Goal: Check status: Check status

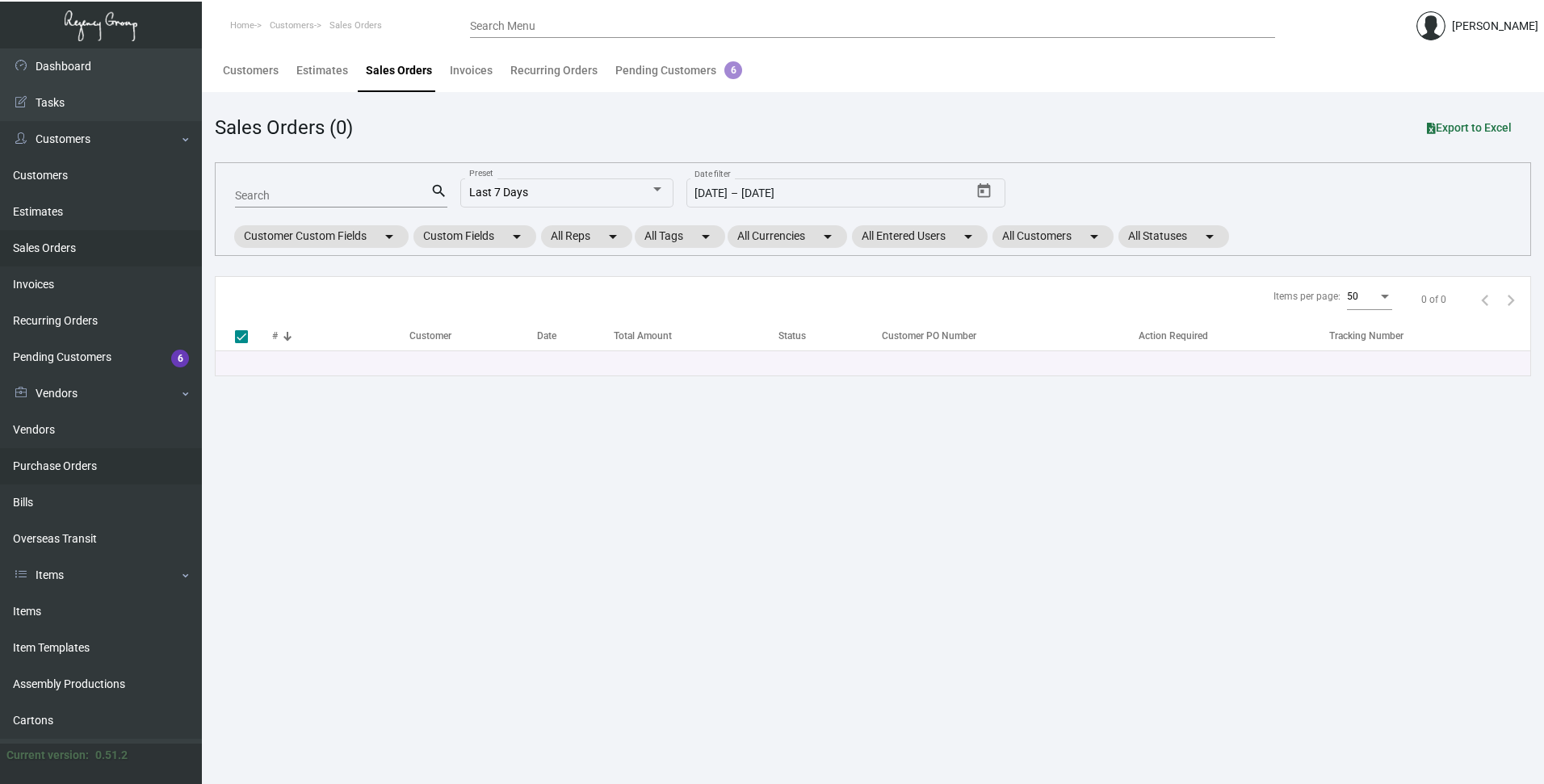
click at [73, 457] on link "Purchase Orders" at bounding box center [101, 466] width 202 height 36
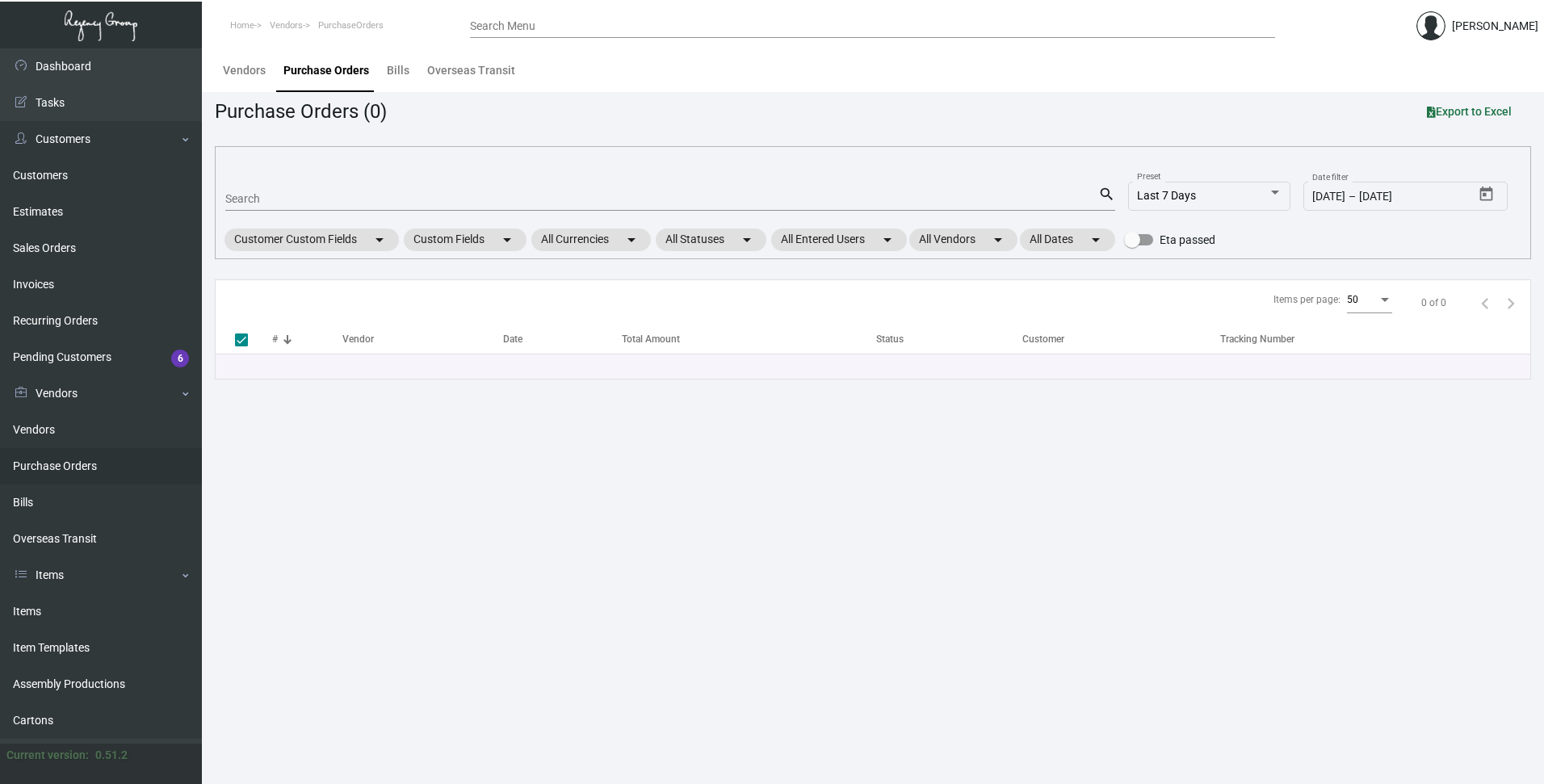
click at [305, 195] on input "Search" at bounding box center [661, 199] width 873 height 13
paste input "105154"
type input "105154"
checkbox input "false"
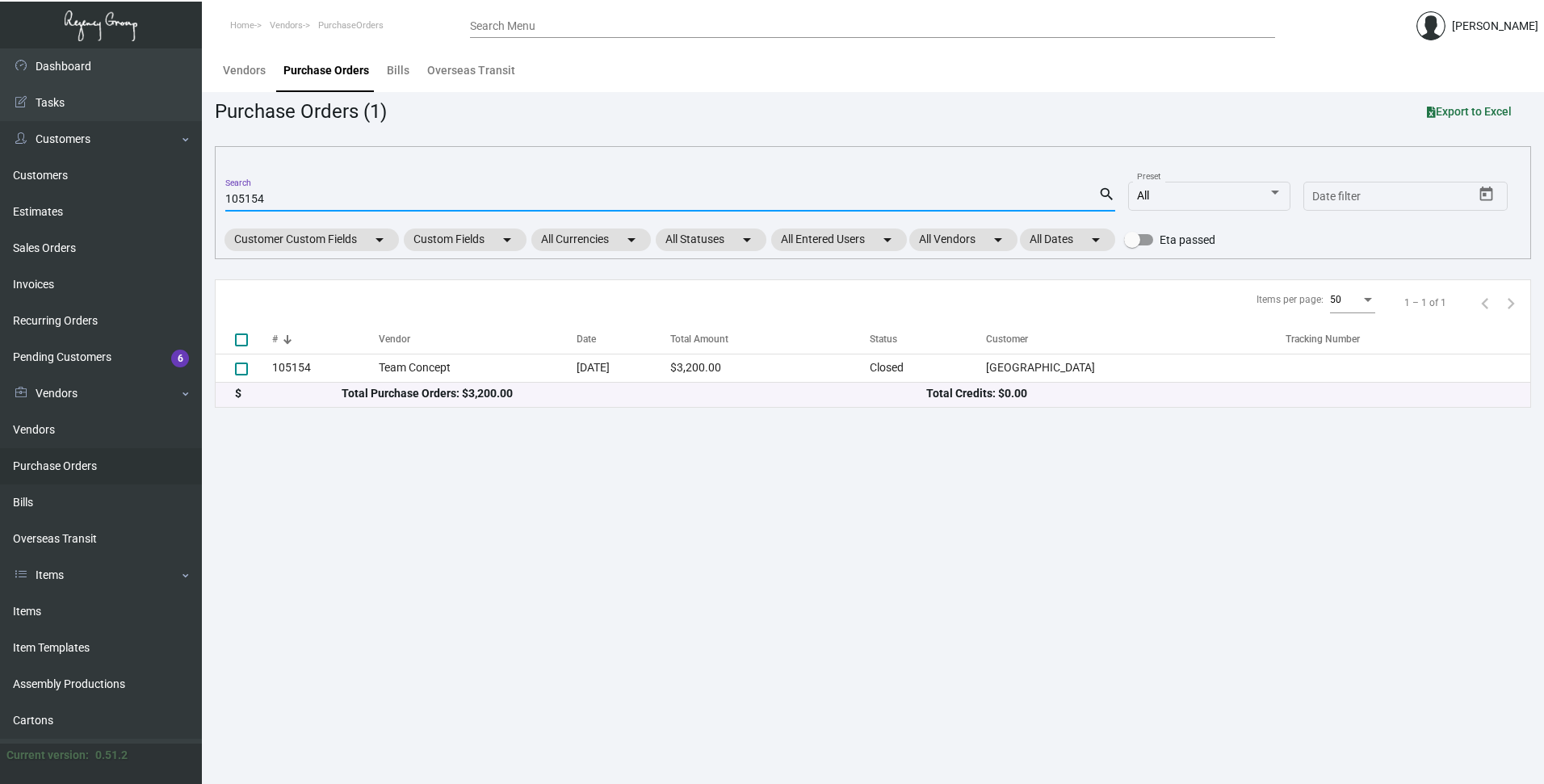
type input "105154"
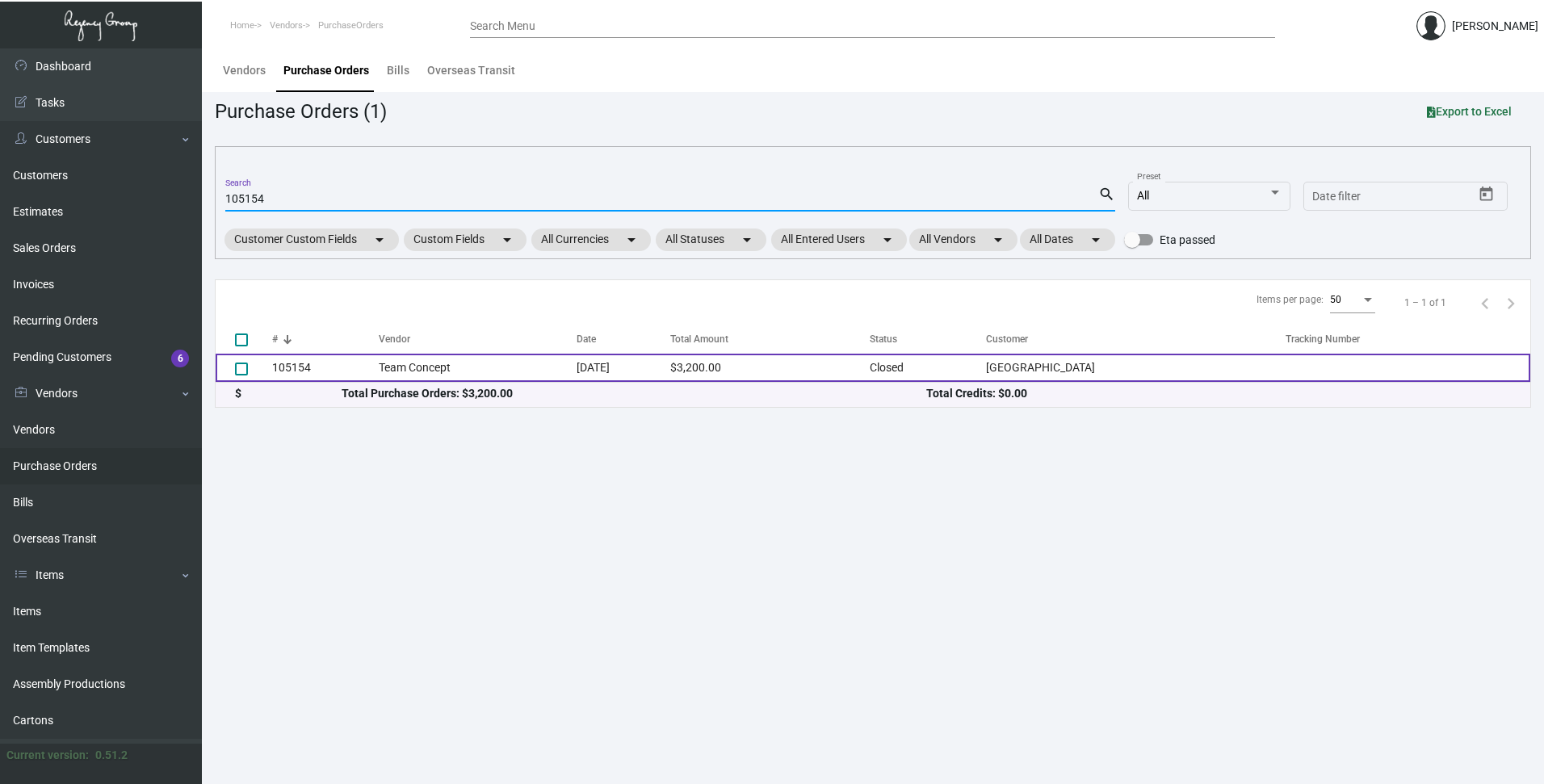
click at [293, 370] on td "105154" at bounding box center [325, 367] width 107 height 28
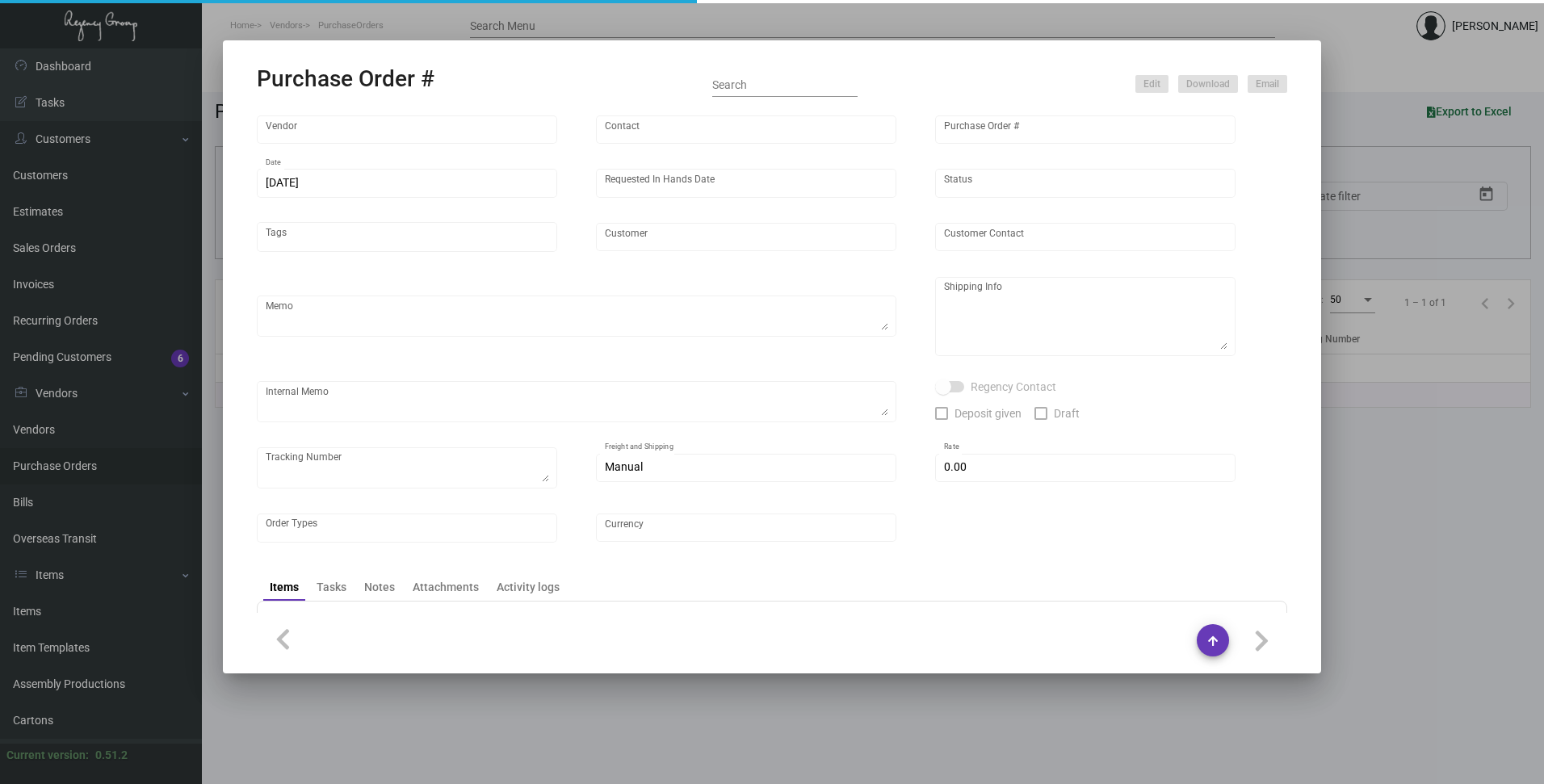
type input "Team Concept"
type input "[PERSON_NAME]"
type input "105154"
type input "[DATE]"
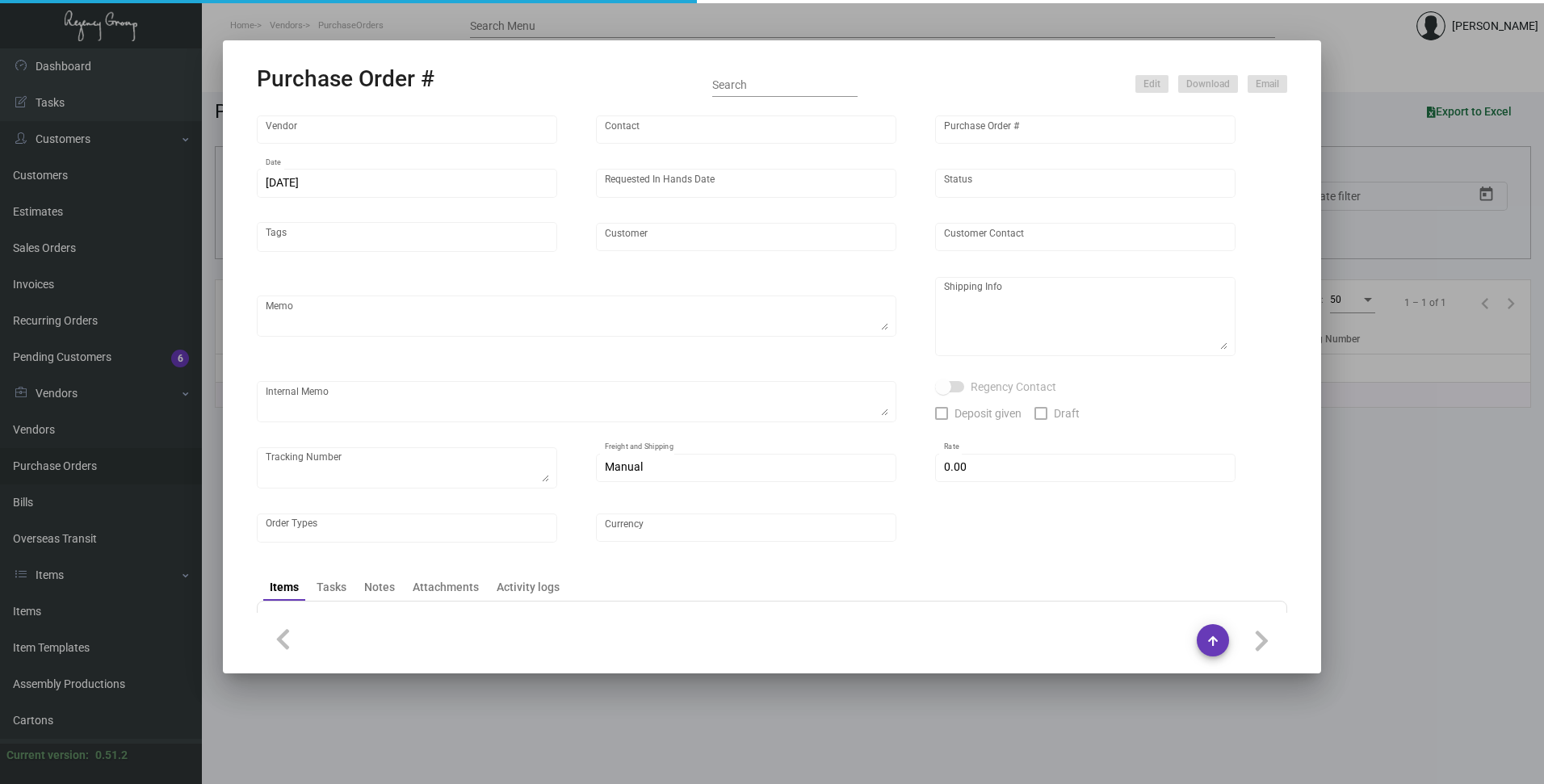
type input "[GEOGRAPHIC_DATA]"
type input "[PERSON_NAME]"
type textarea "***ANY PRICE DISCREPANCY MUST BE CALLED OUT PRIOR TO PROCEEDING WITH THIS ORDER…"
type textarea "[GEOGRAPHIC_DATA] - [PERSON_NAME] [STREET_ADDRESS] Tel: [PHONE_NUMBER]"
type input "$ 0.00"
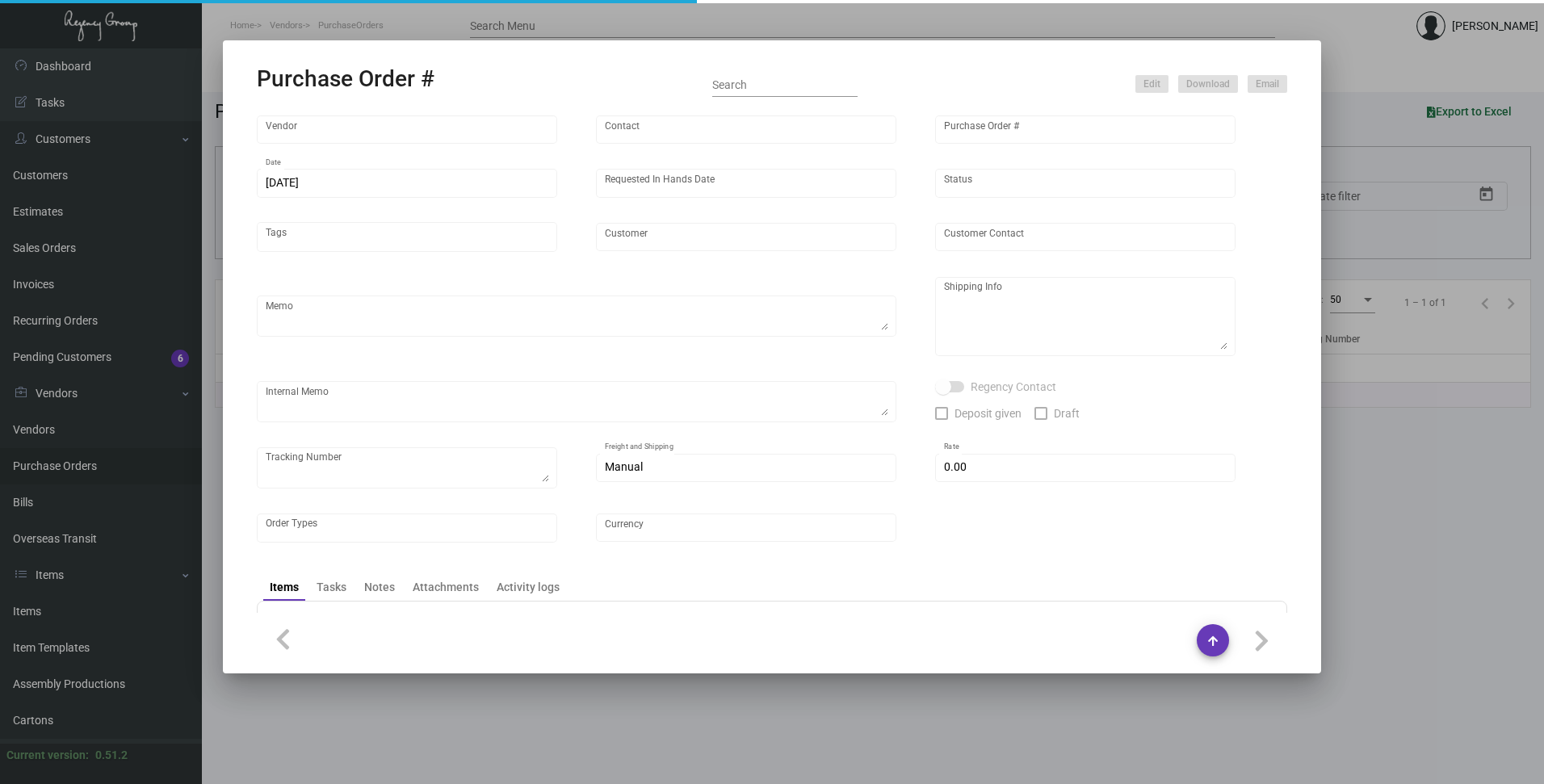
type input "United States Dollar $"
